Goal: Obtain resource: Obtain resource

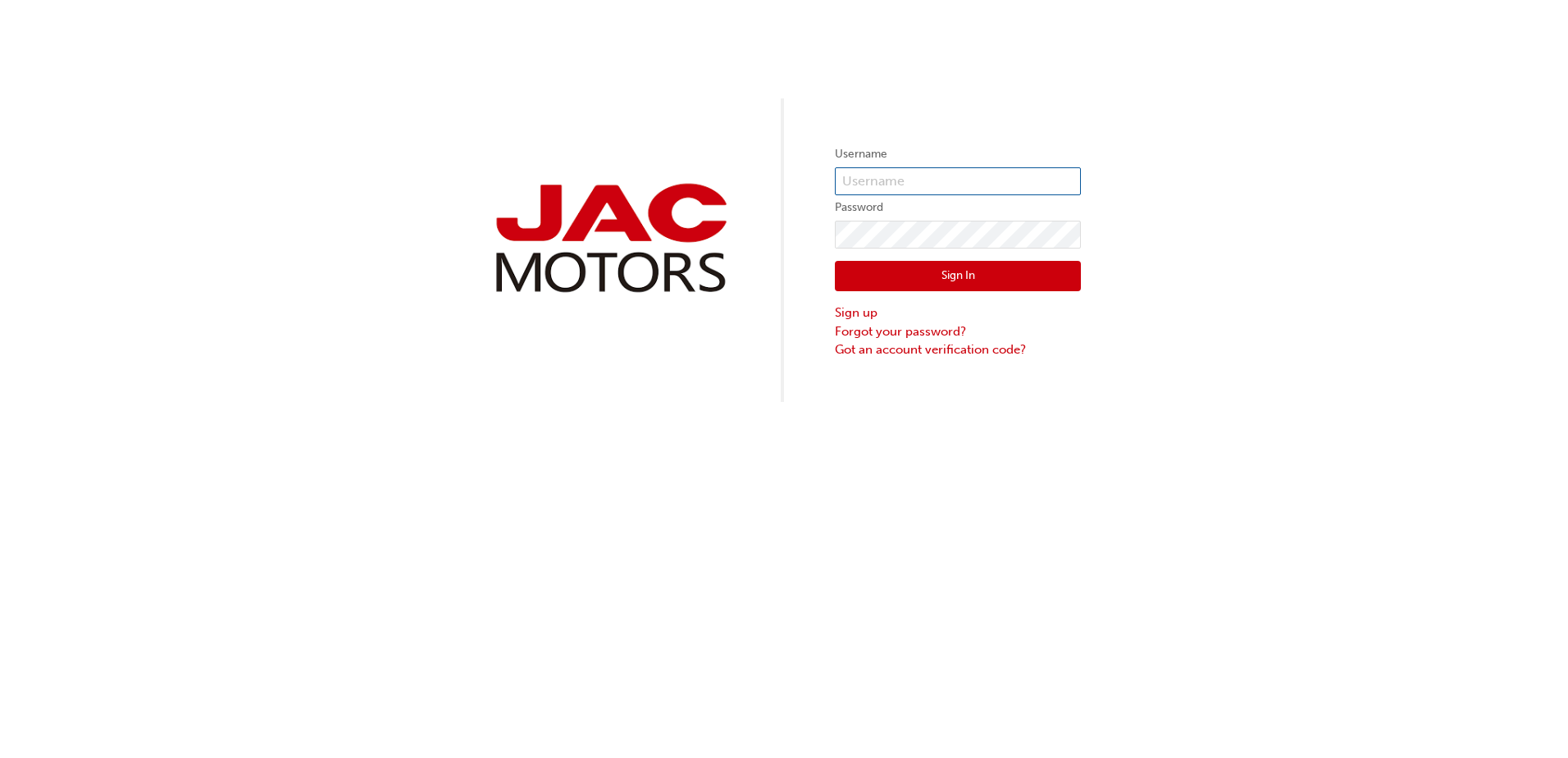
type input "DH665"
click at [981, 276] on button "Sign In" at bounding box center [958, 277] width 246 height 31
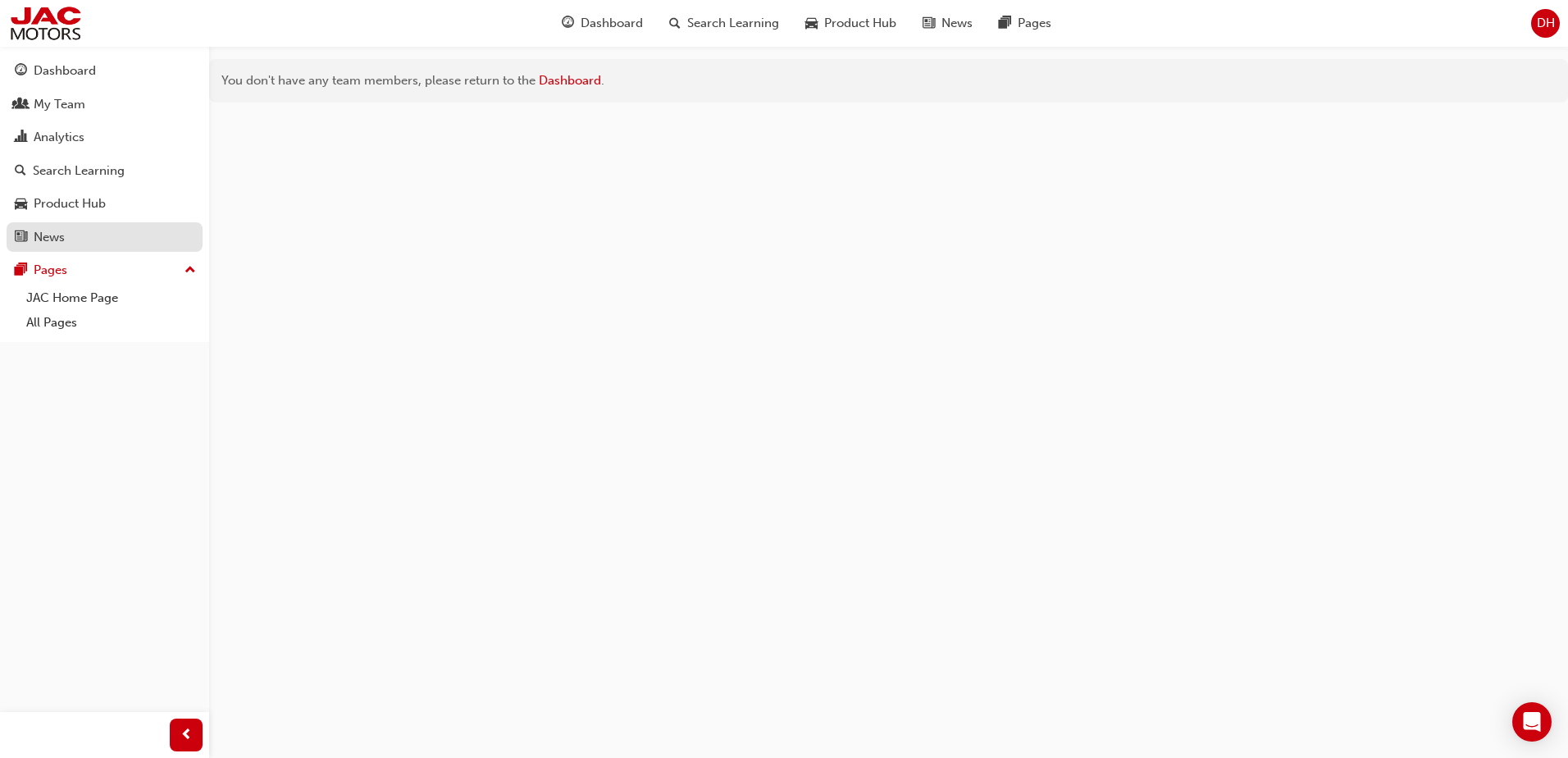
click at [53, 233] on div "News" at bounding box center [49, 238] width 31 height 19
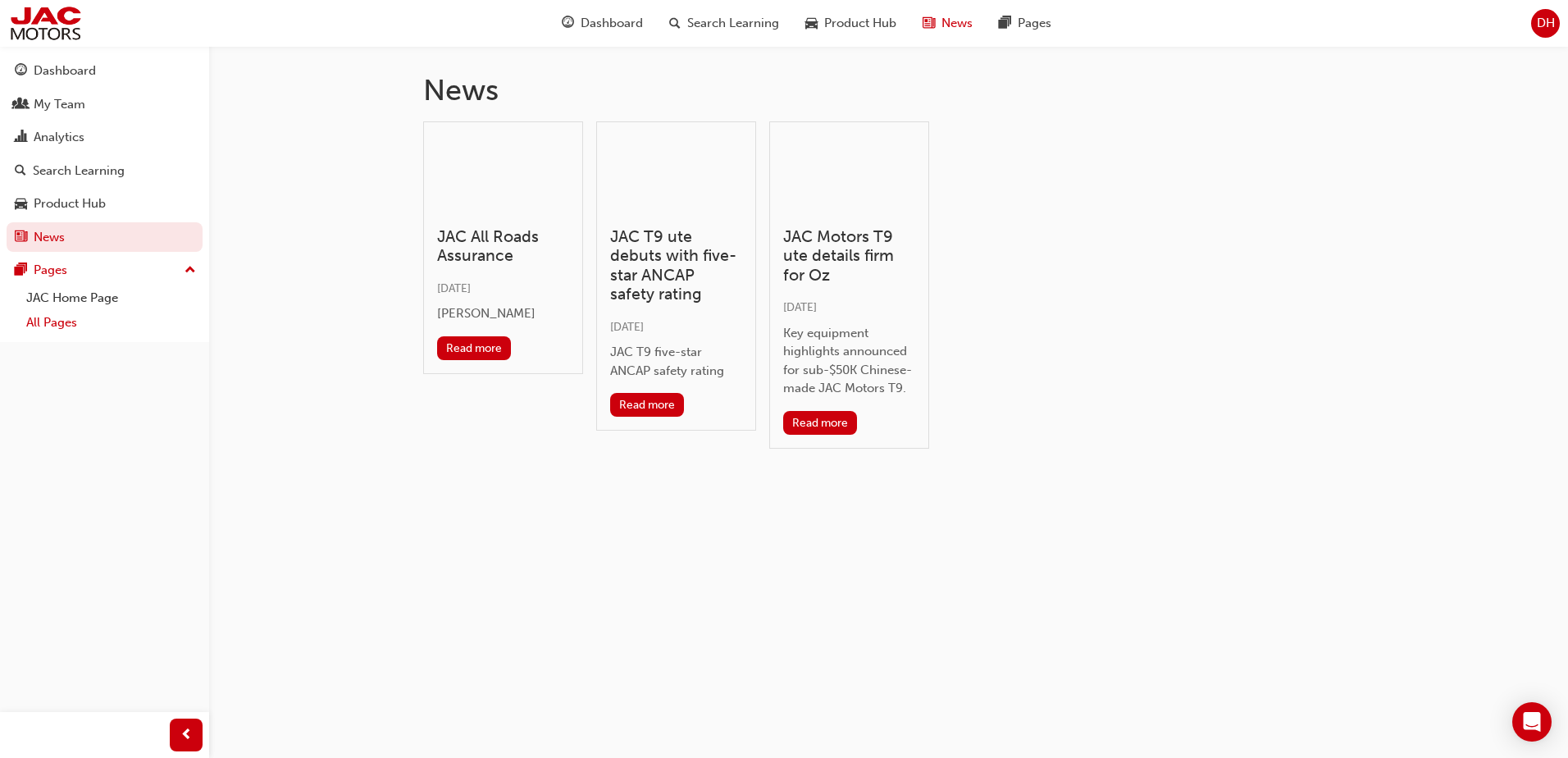
click at [53, 322] on link "All Pages" at bounding box center [111, 322] width 183 height 25
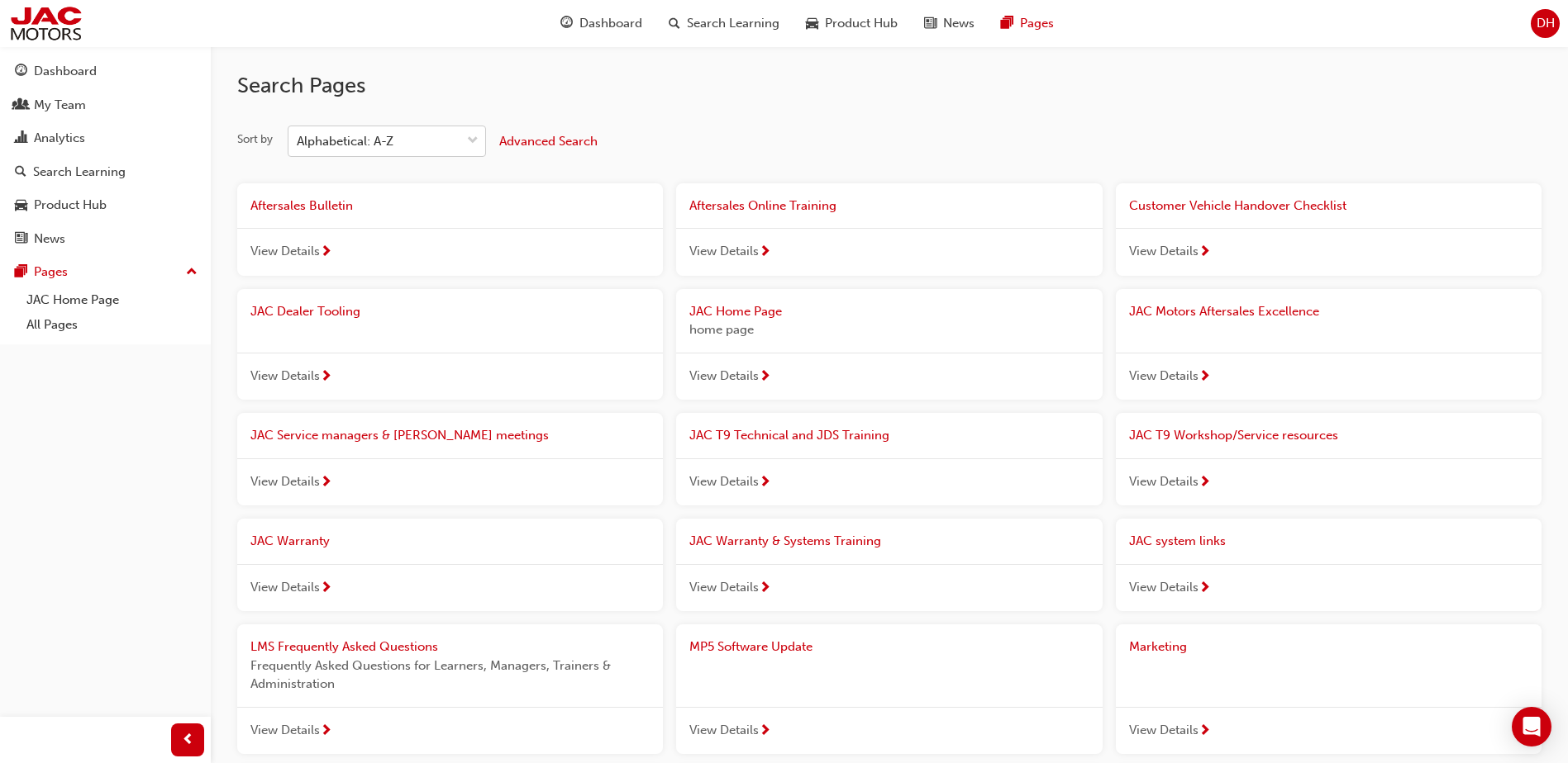
click at [406, 140] on div "Alphabetical: A-Z" at bounding box center [374, 142] width 172 height 29
click at [298, 140] on input "Sort by Alphabetical: A-Z" at bounding box center [297, 141] width 2 height 14
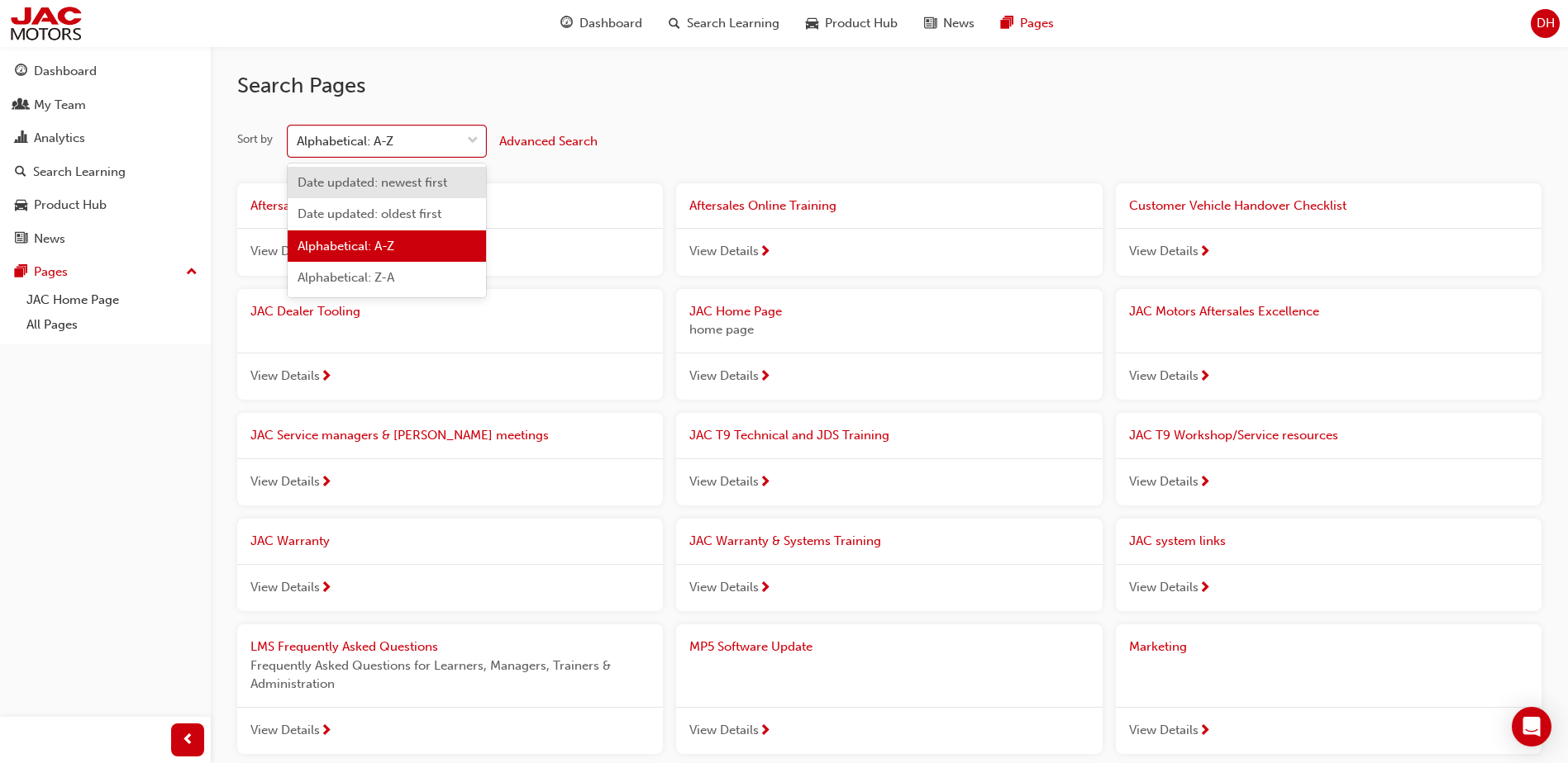
click at [391, 182] on span "Date updated: newest first" at bounding box center [372, 182] width 150 height 15
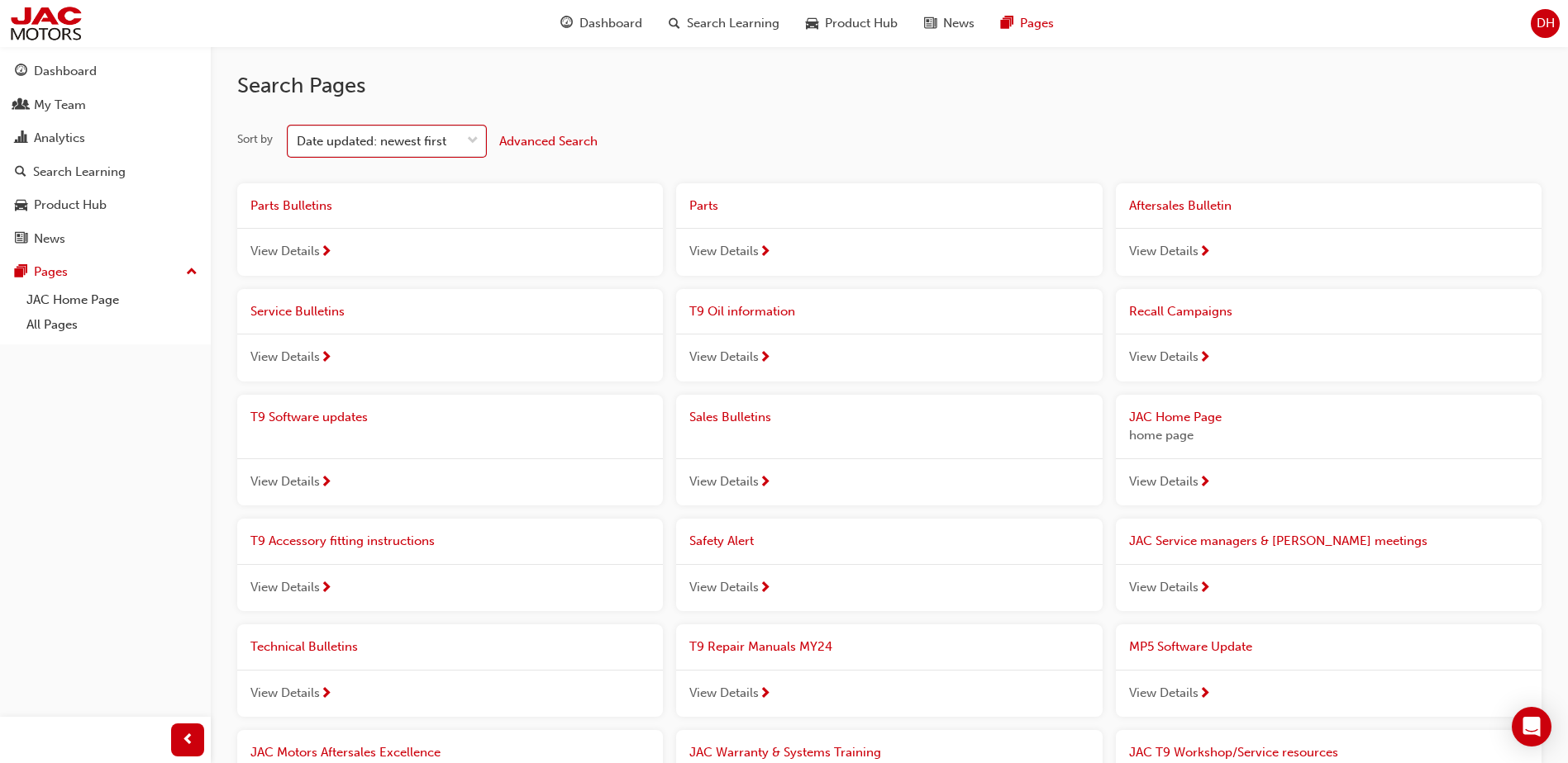
click at [766, 479] on span "next-icon" at bounding box center [765, 482] width 12 height 15
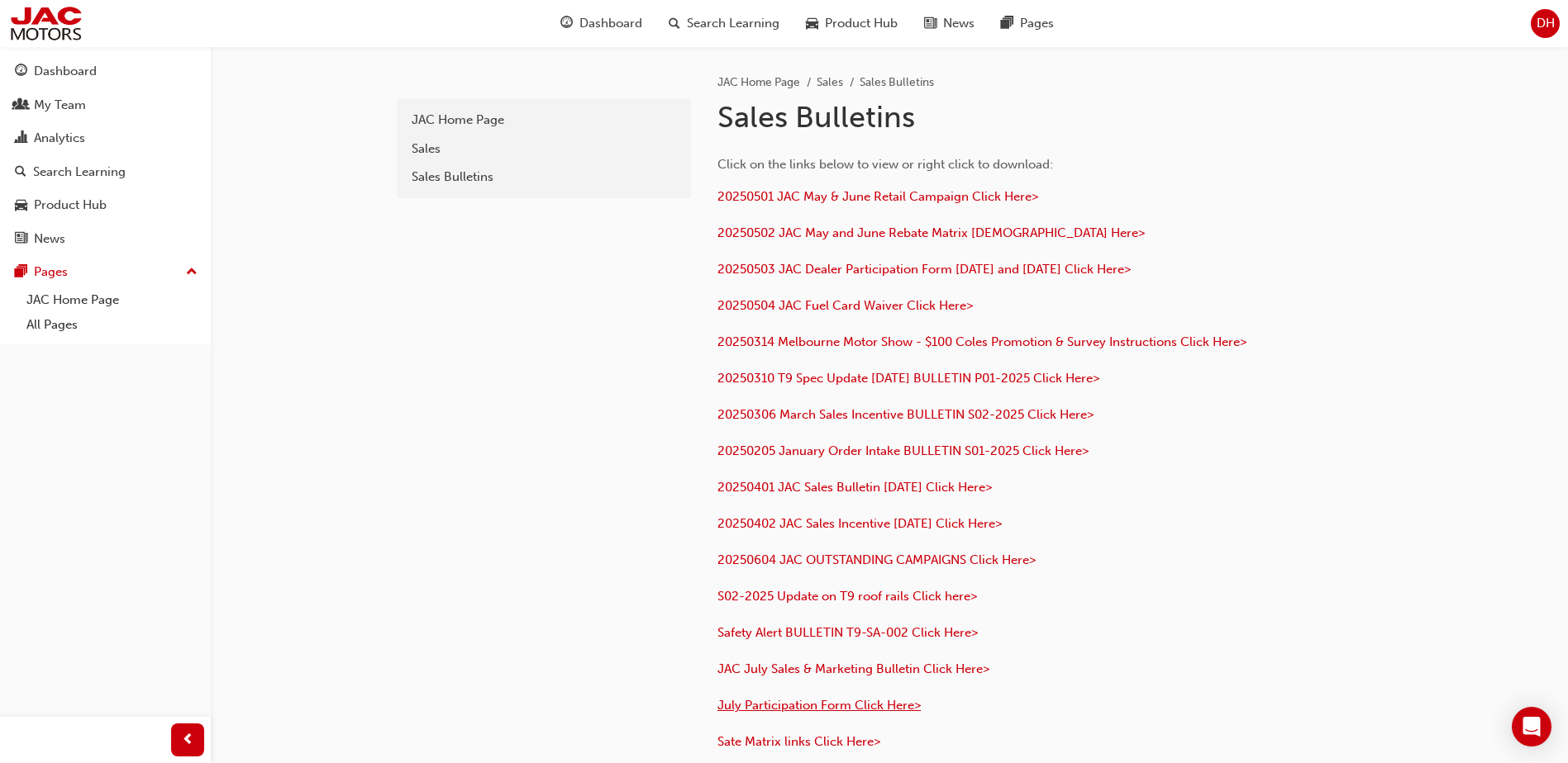
click at [863, 706] on span "July Participation Form Click Here>" at bounding box center [819, 705] width 204 height 15
click at [816, 744] on span "Sate Matrix links Click Here>" at bounding box center [799, 741] width 163 height 15
